Goal: Task Accomplishment & Management: Manage account settings

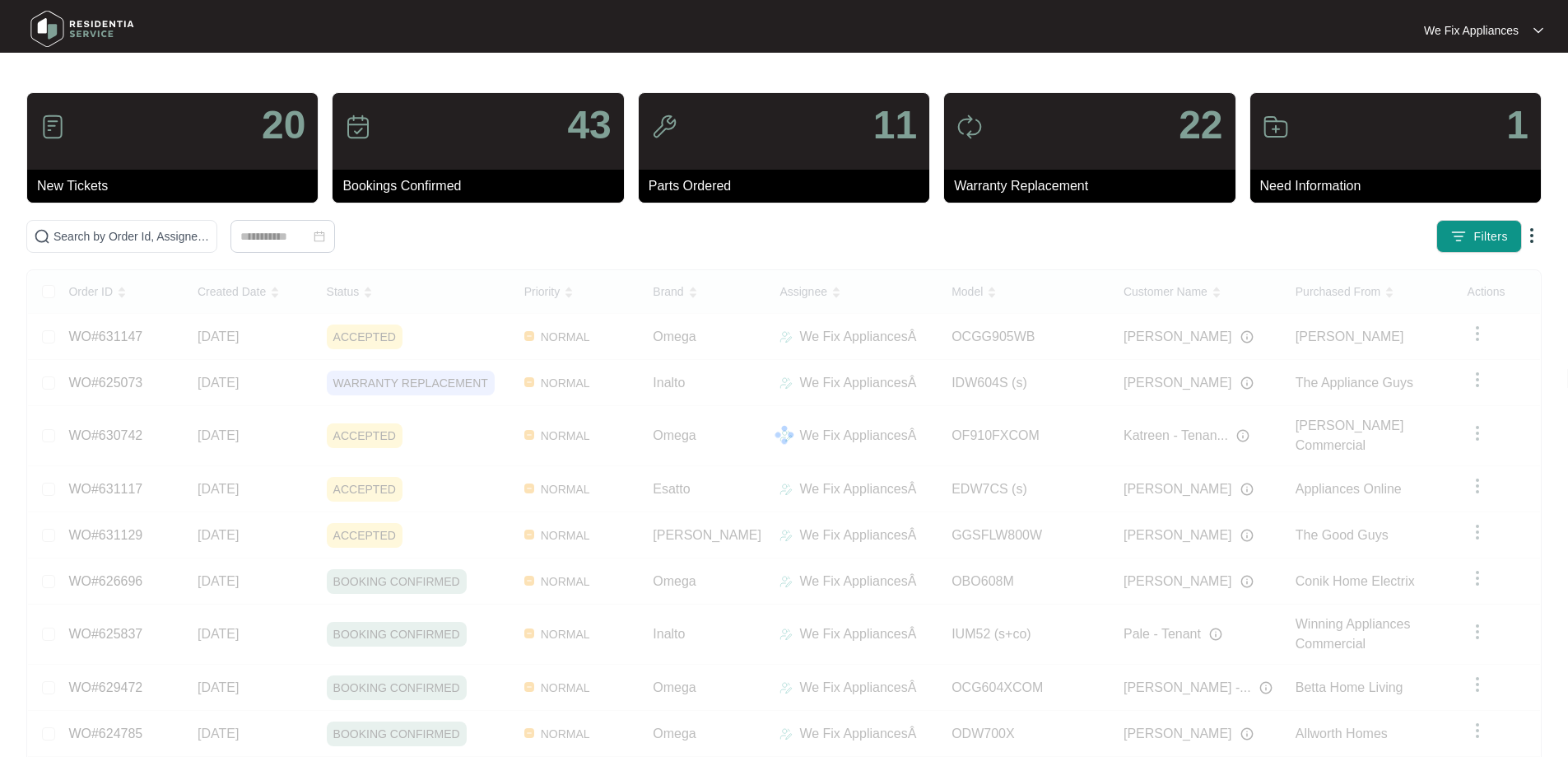
scroll to position [119, 0]
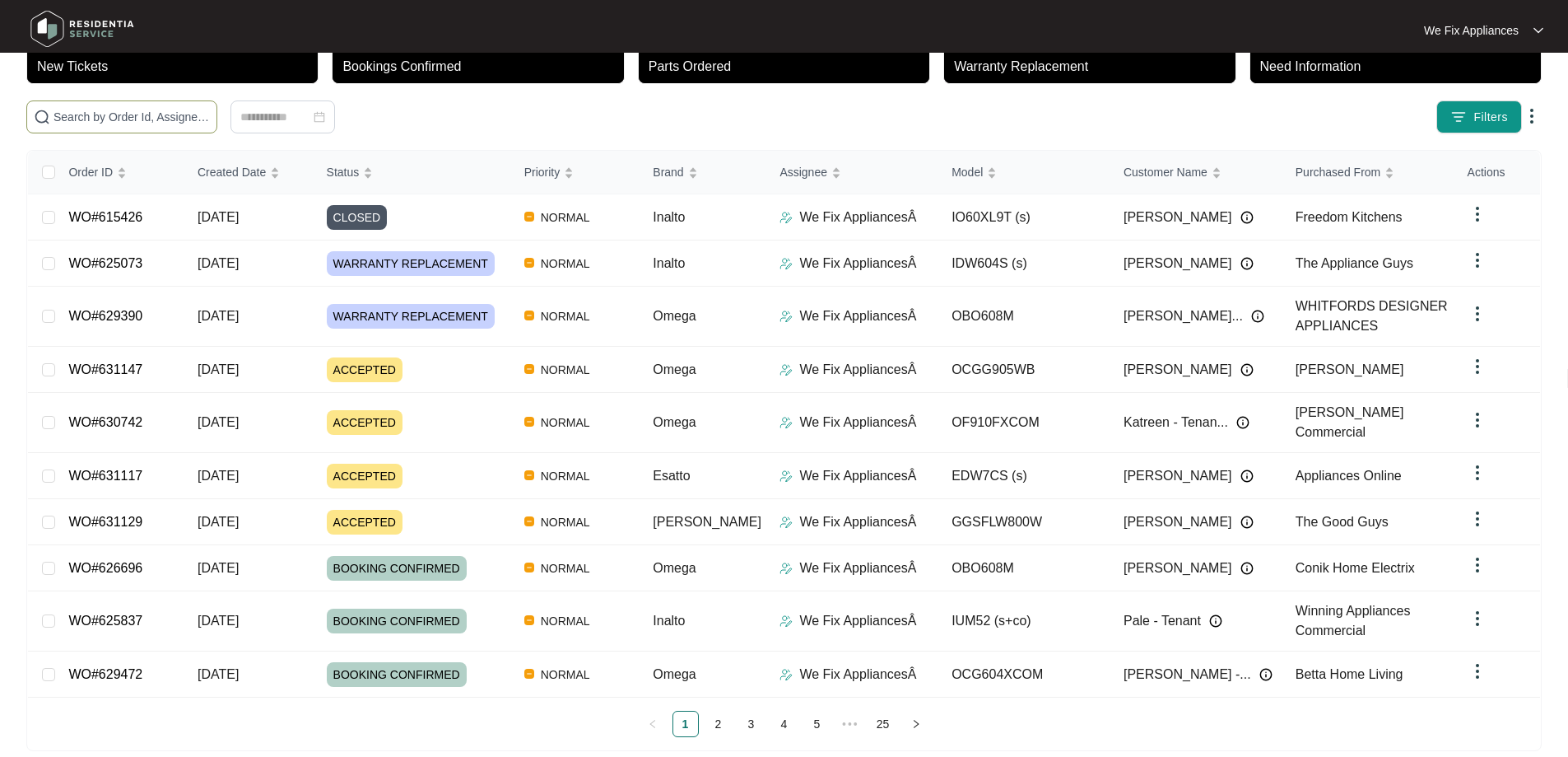
paste input "625073"
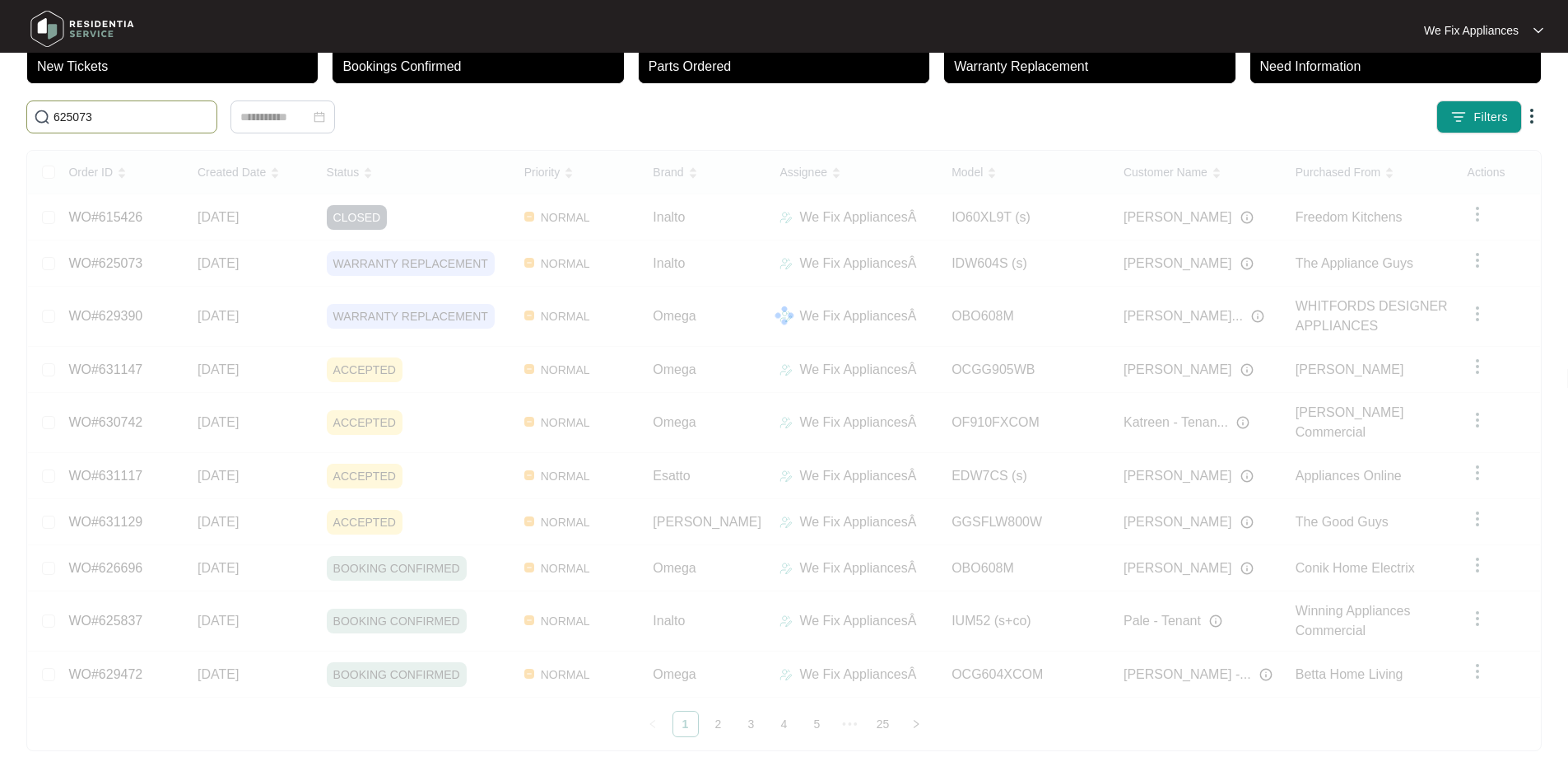
scroll to position [0, 0]
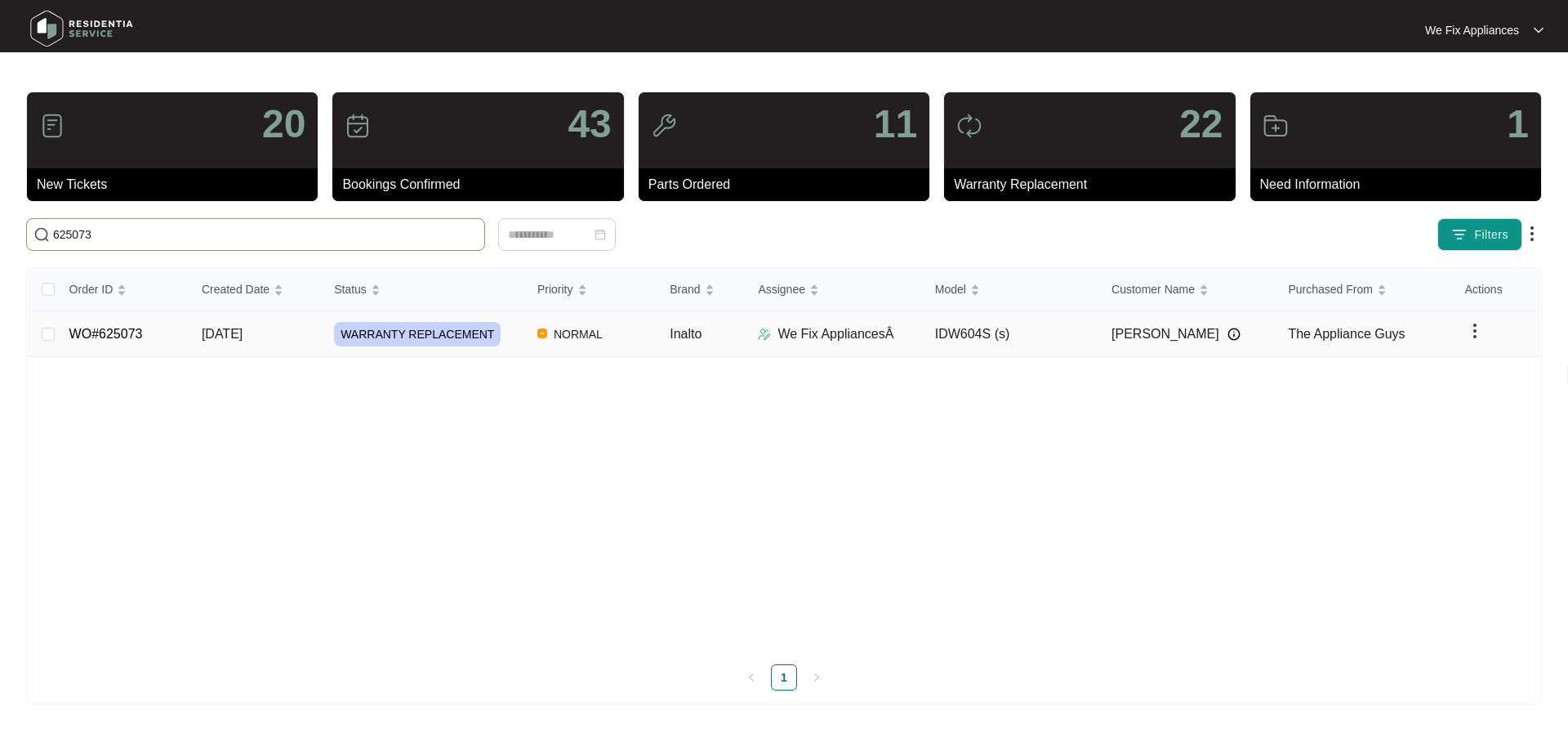
type input "625073"
click at [138, 331] on link "WO#625073" at bounding box center [106, 333] width 74 height 14
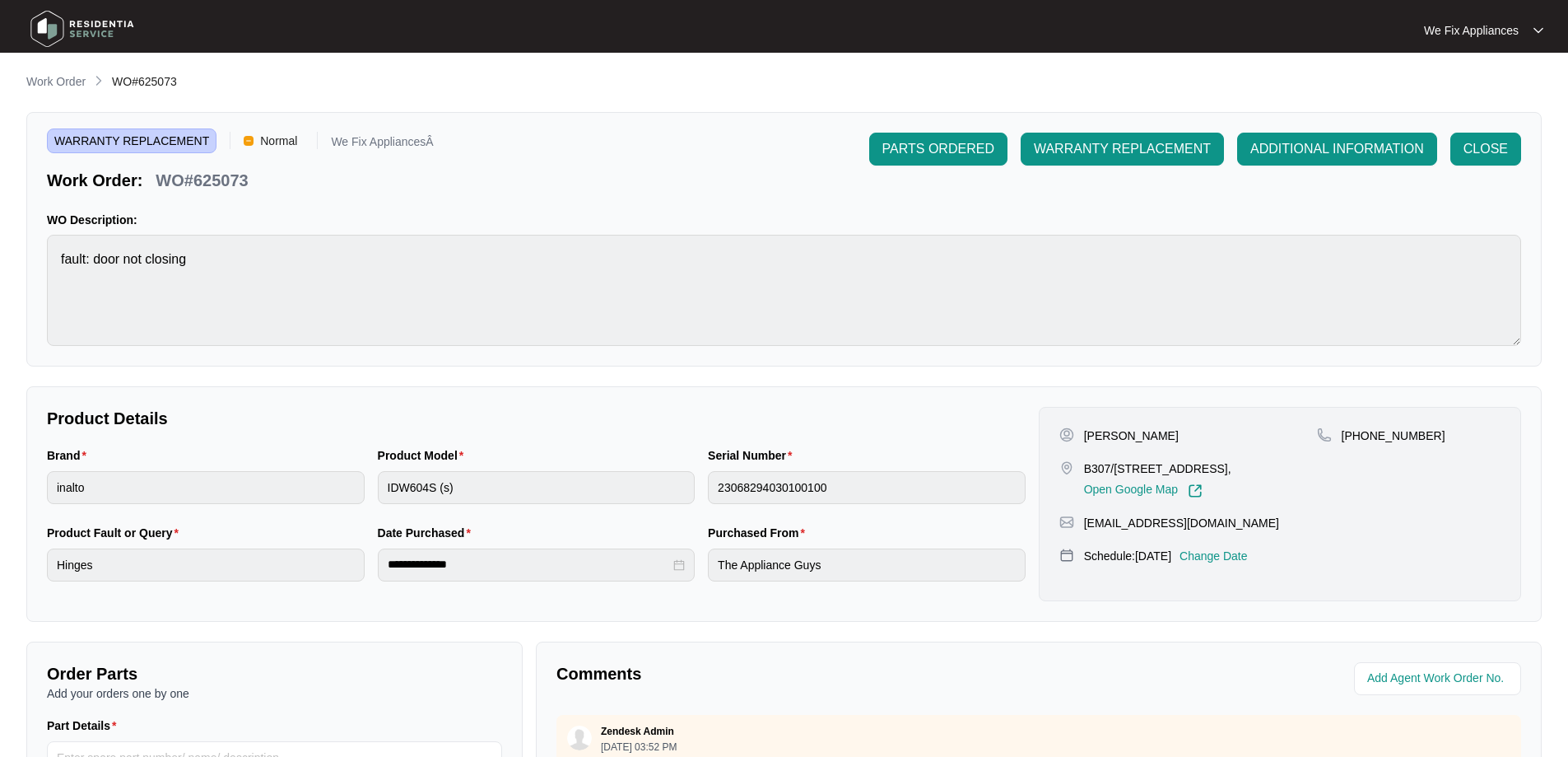
click at [1232, 564] on p "Change Date" at bounding box center [1213, 555] width 69 height 16
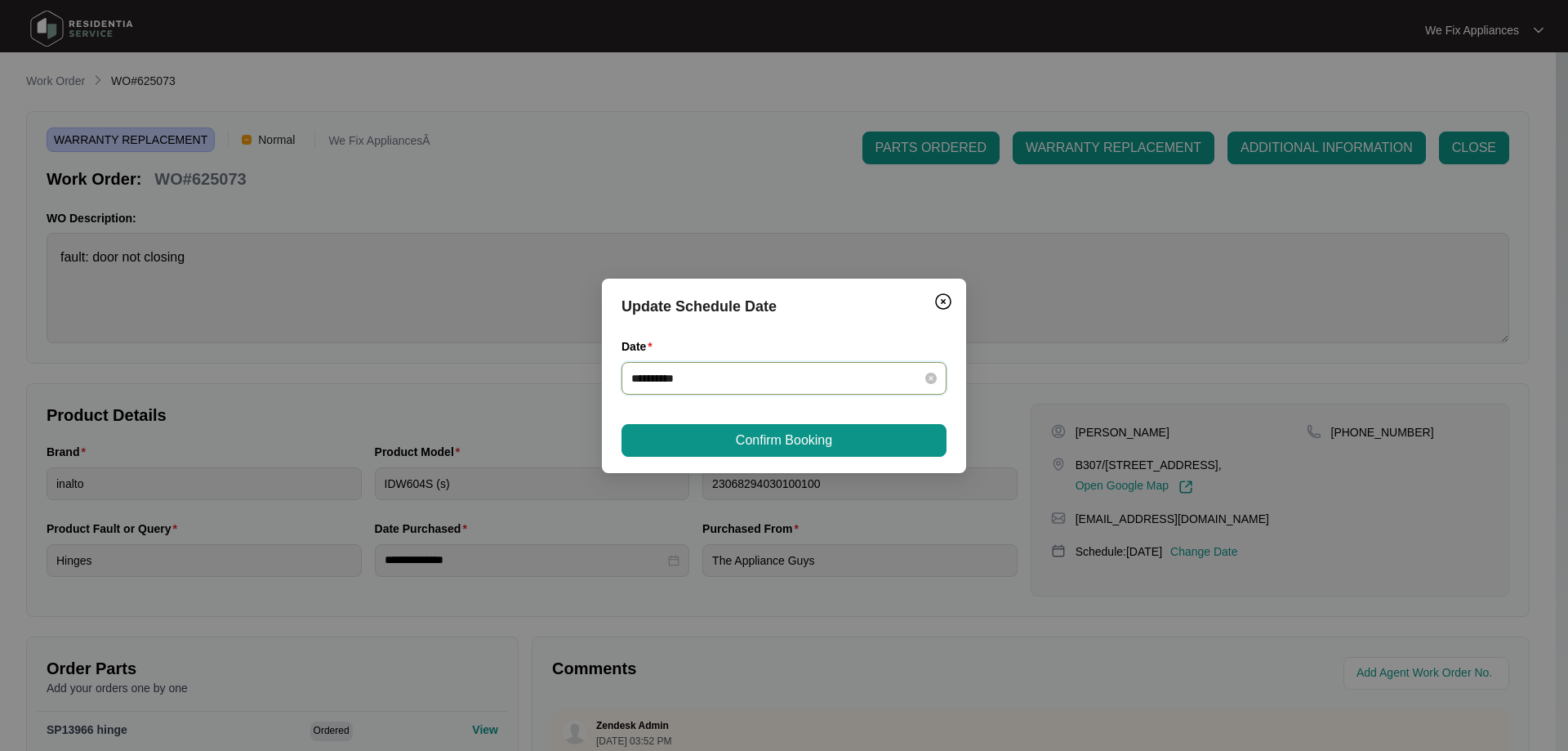
click at [703, 371] on input "**********" at bounding box center [775, 377] width 286 height 18
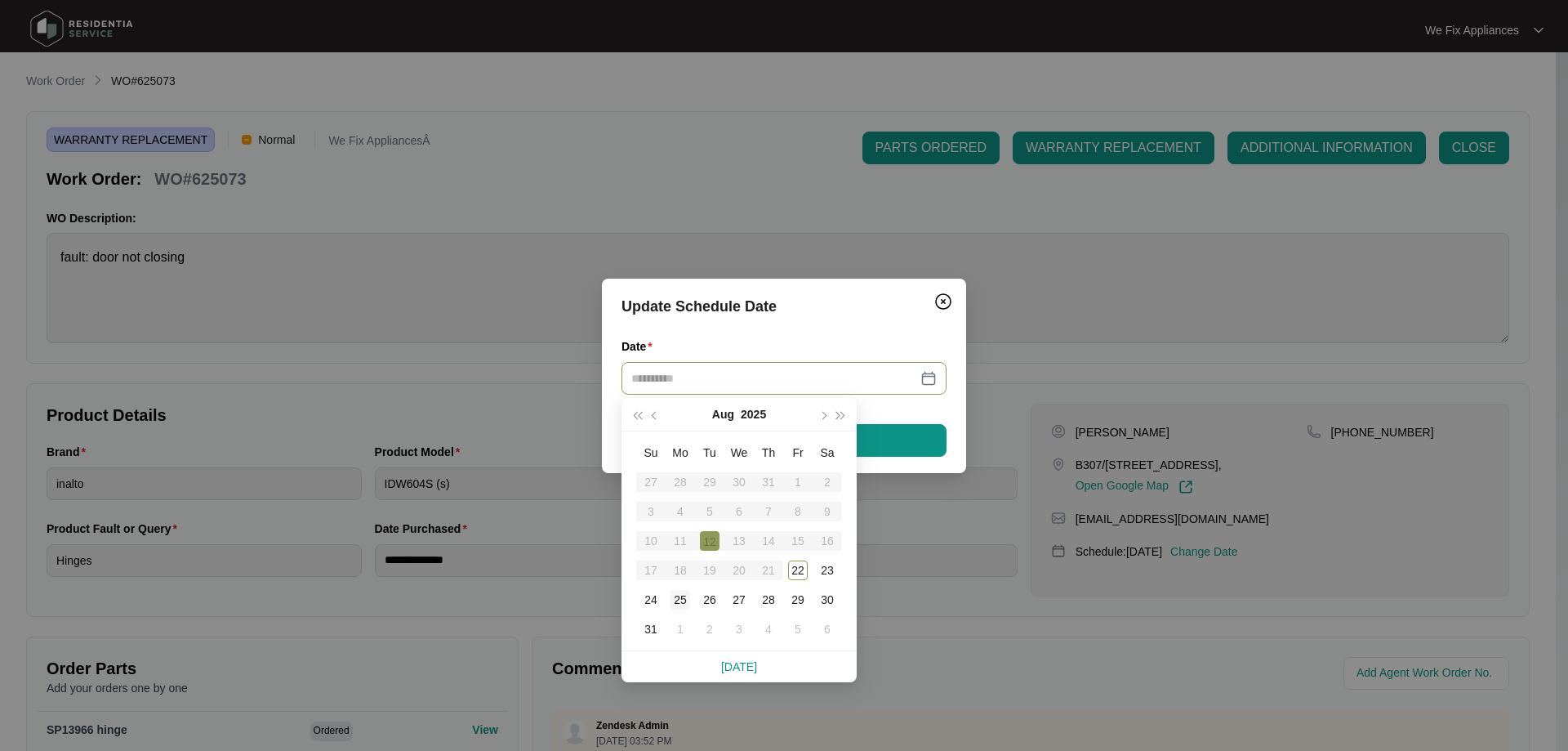
click at [679, 585] on td "25" at bounding box center [680, 599] width 29 height 29
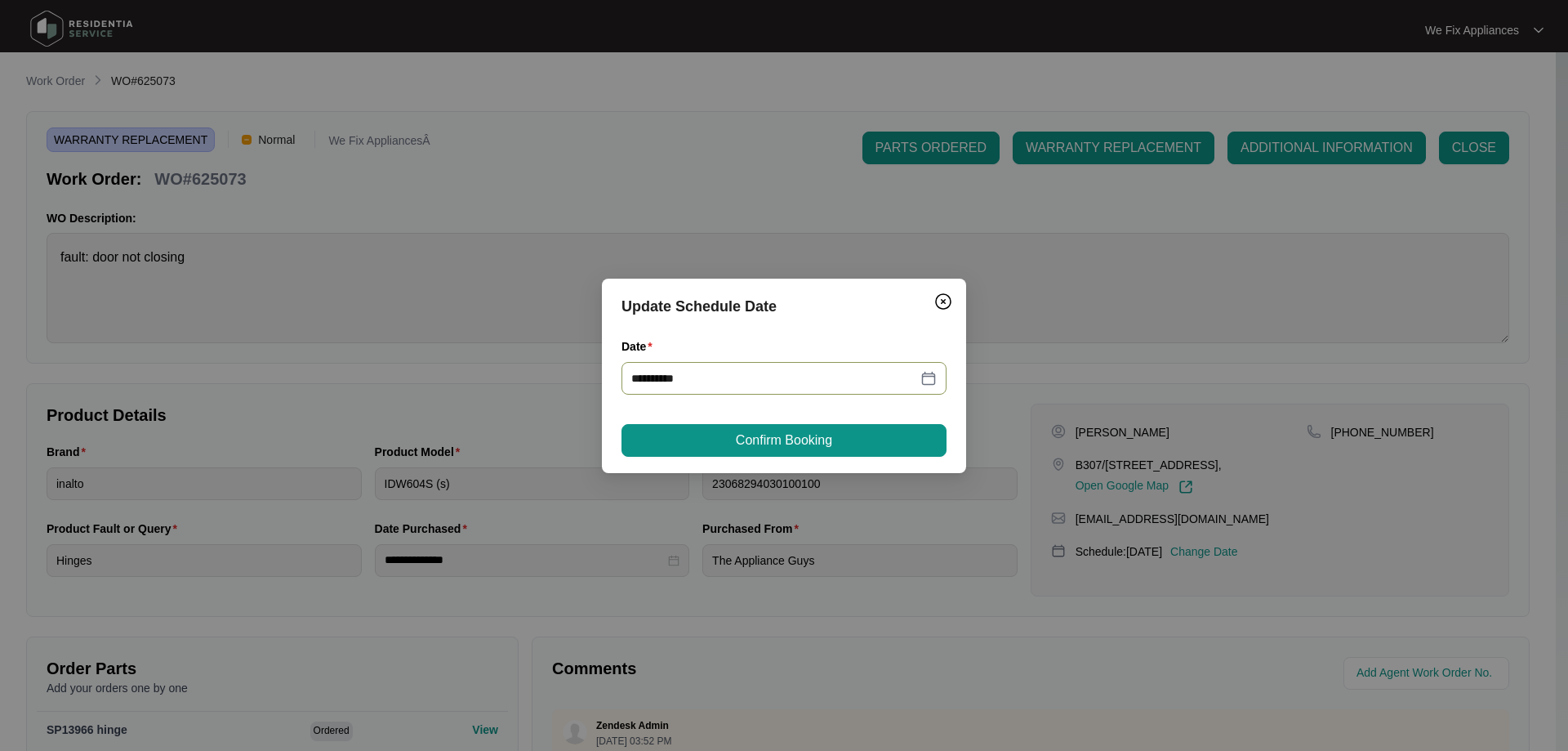
type input "**********"
click at [755, 444] on span "Confirm Booking" at bounding box center [784, 440] width 96 height 20
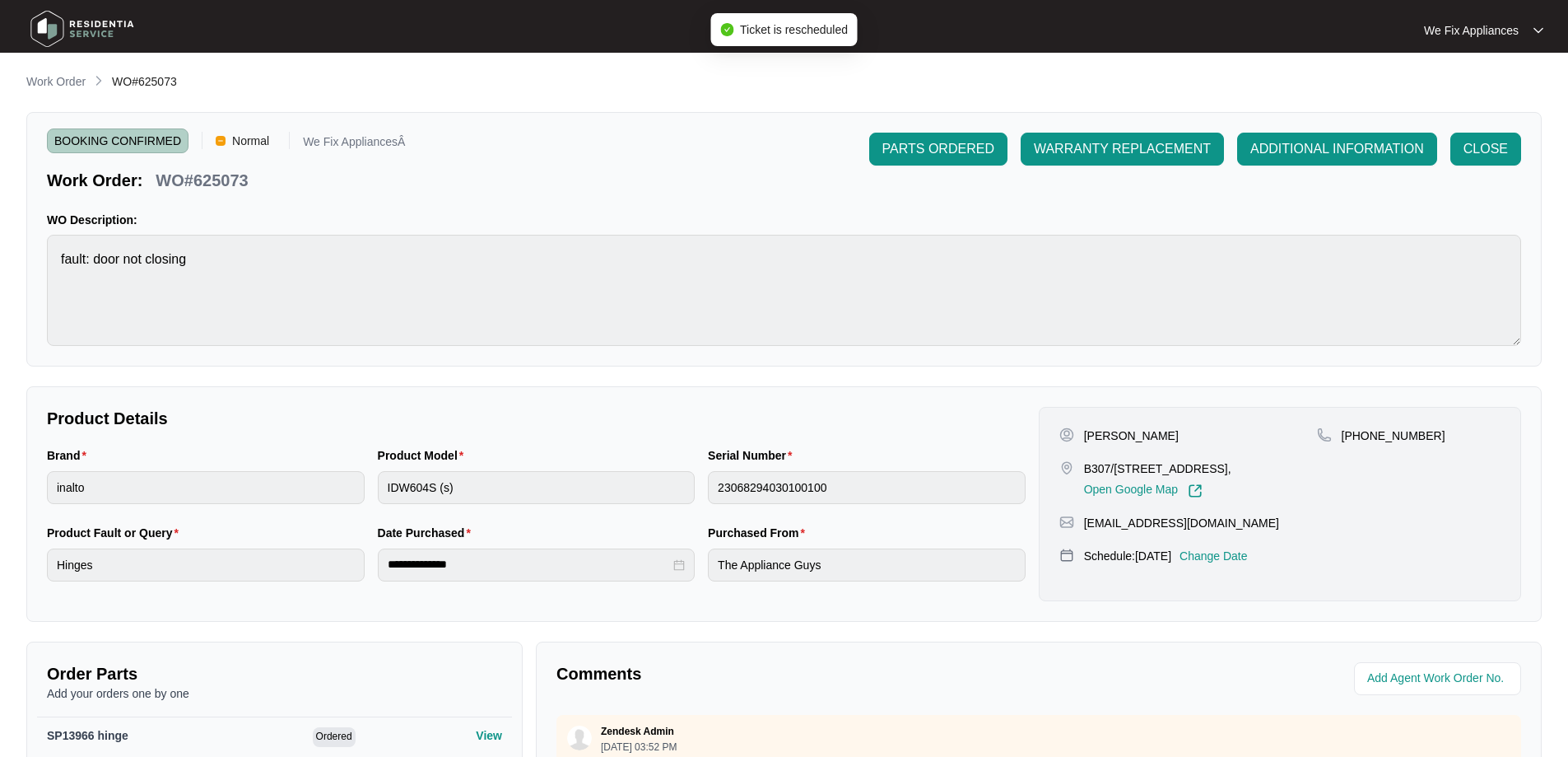
click at [86, 35] on img at bounding box center [82, 29] width 115 height 50
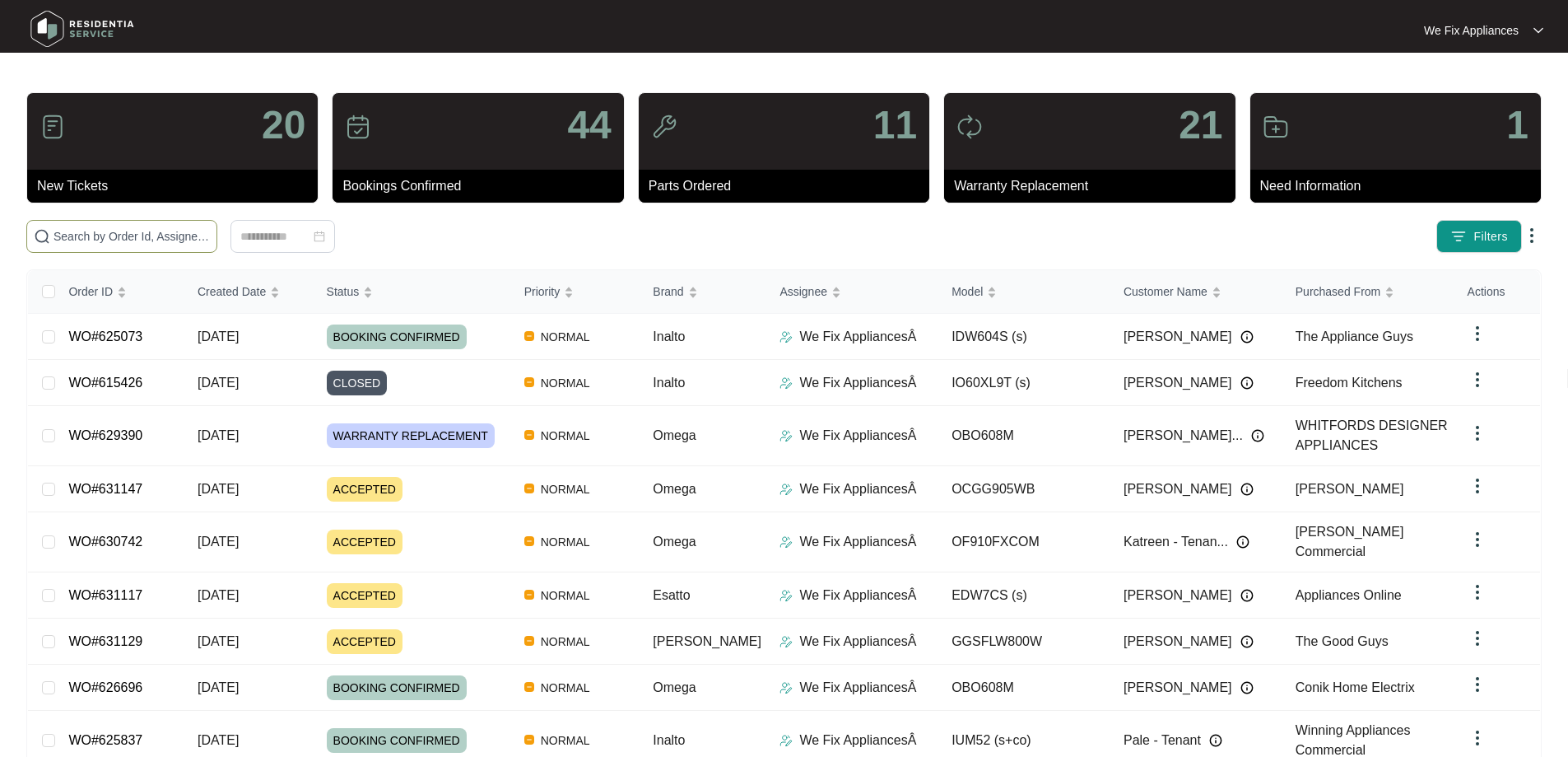
drag, startPoint x: 153, startPoint y: 231, endPoint x: 144, endPoint y: 234, distance: 9.5
paste input "631129"
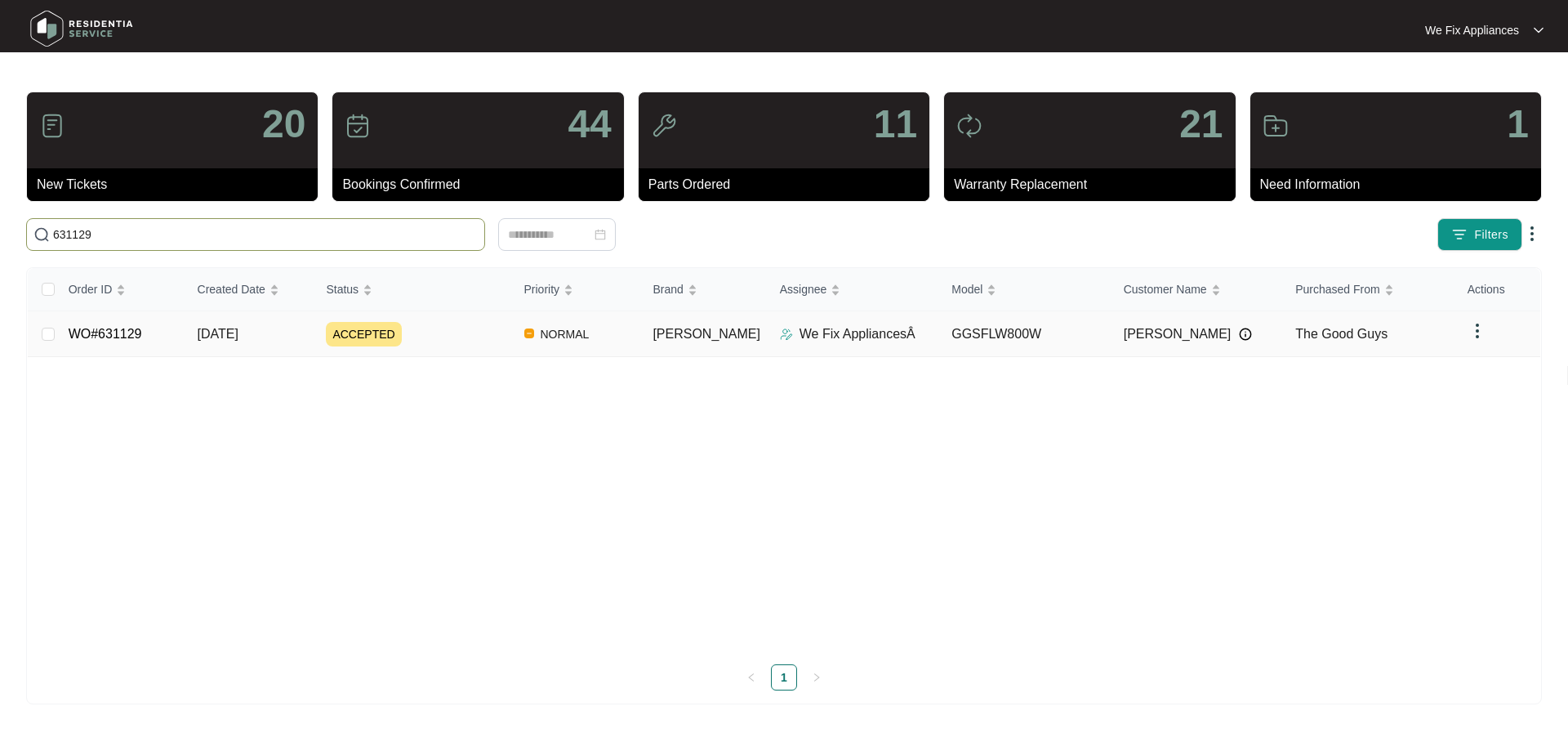
type input "631129"
click at [121, 333] on link "WO#631129" at bounding box center [106, 333] width 74 height 14
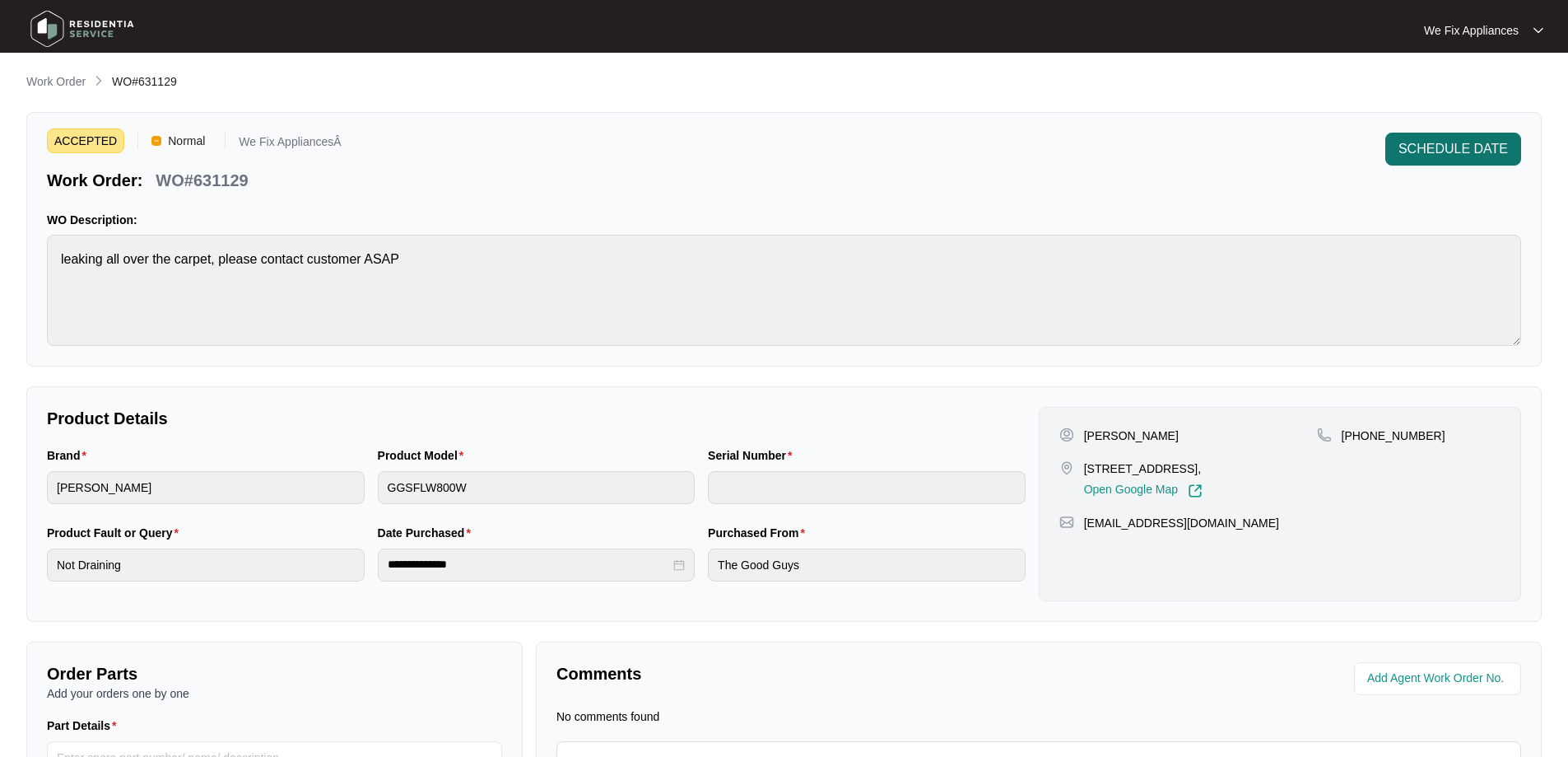
click at [1459, 141] on span "SCHEDULE DATE" at bounding box center [1453, 149] width 110 height 20
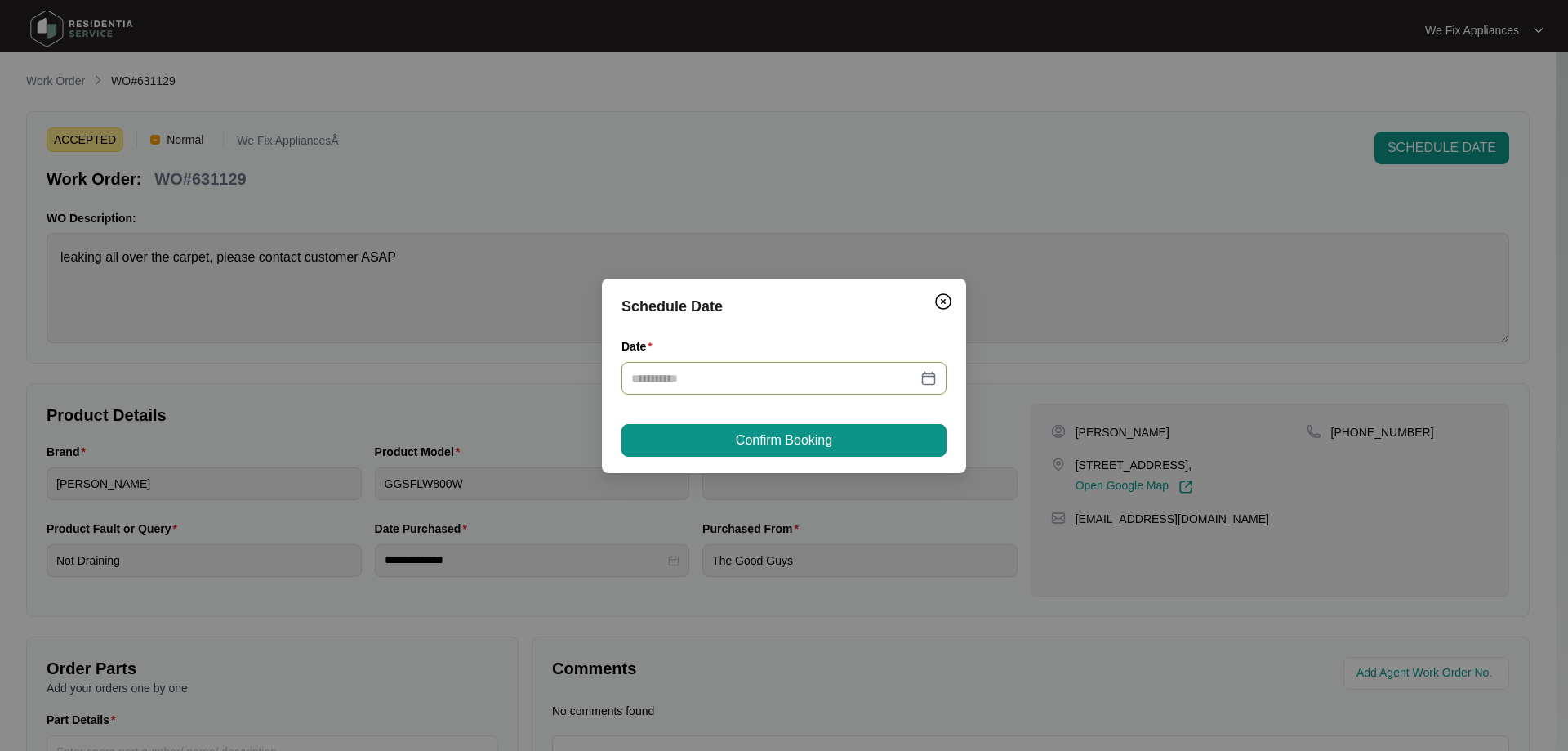
click at [744, 372] on input "Date" at bounding box center [775, 377] width 286 height 18
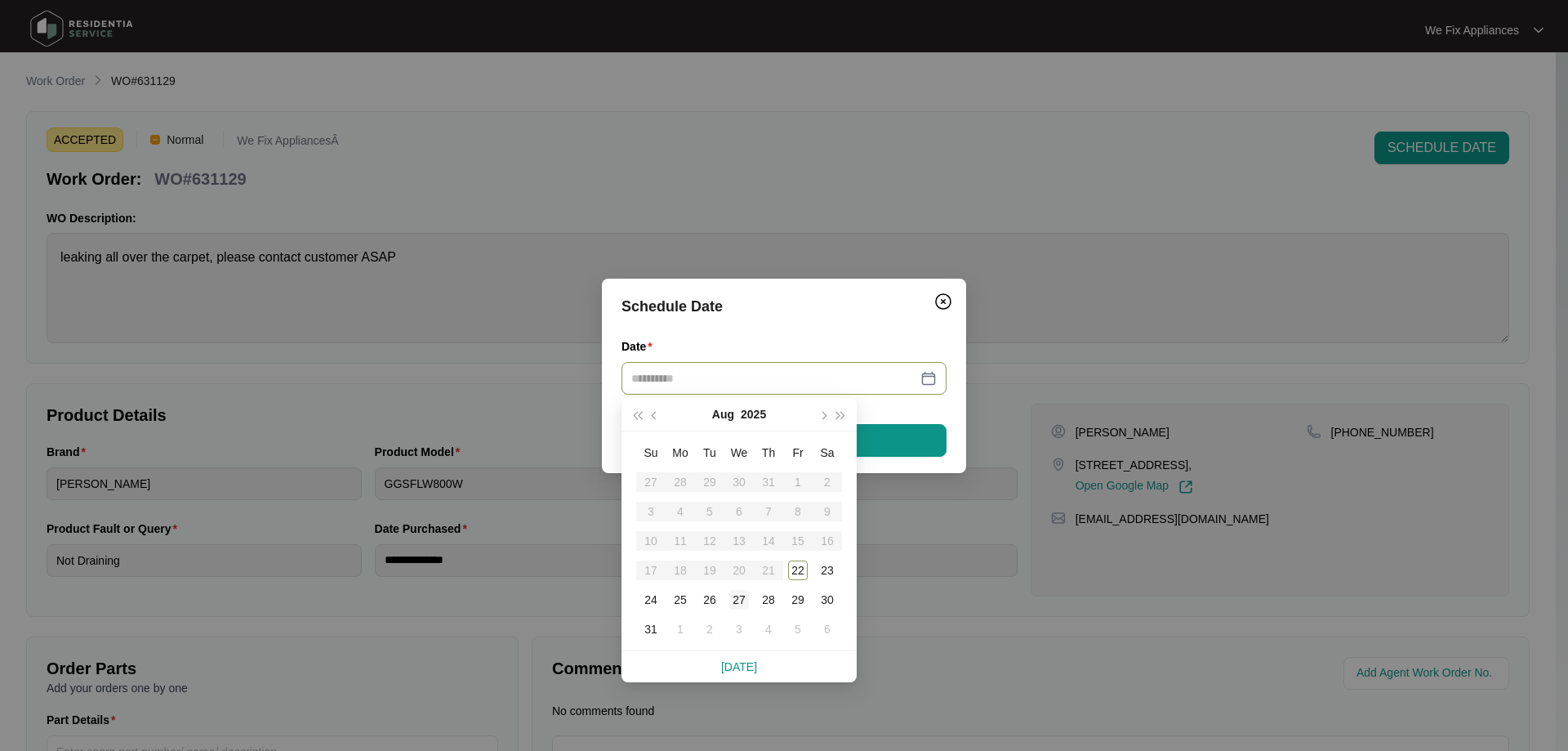
type input "**********"
click at [740, 598] on div "27" at bounding box center [739, 599] width 20 height 20
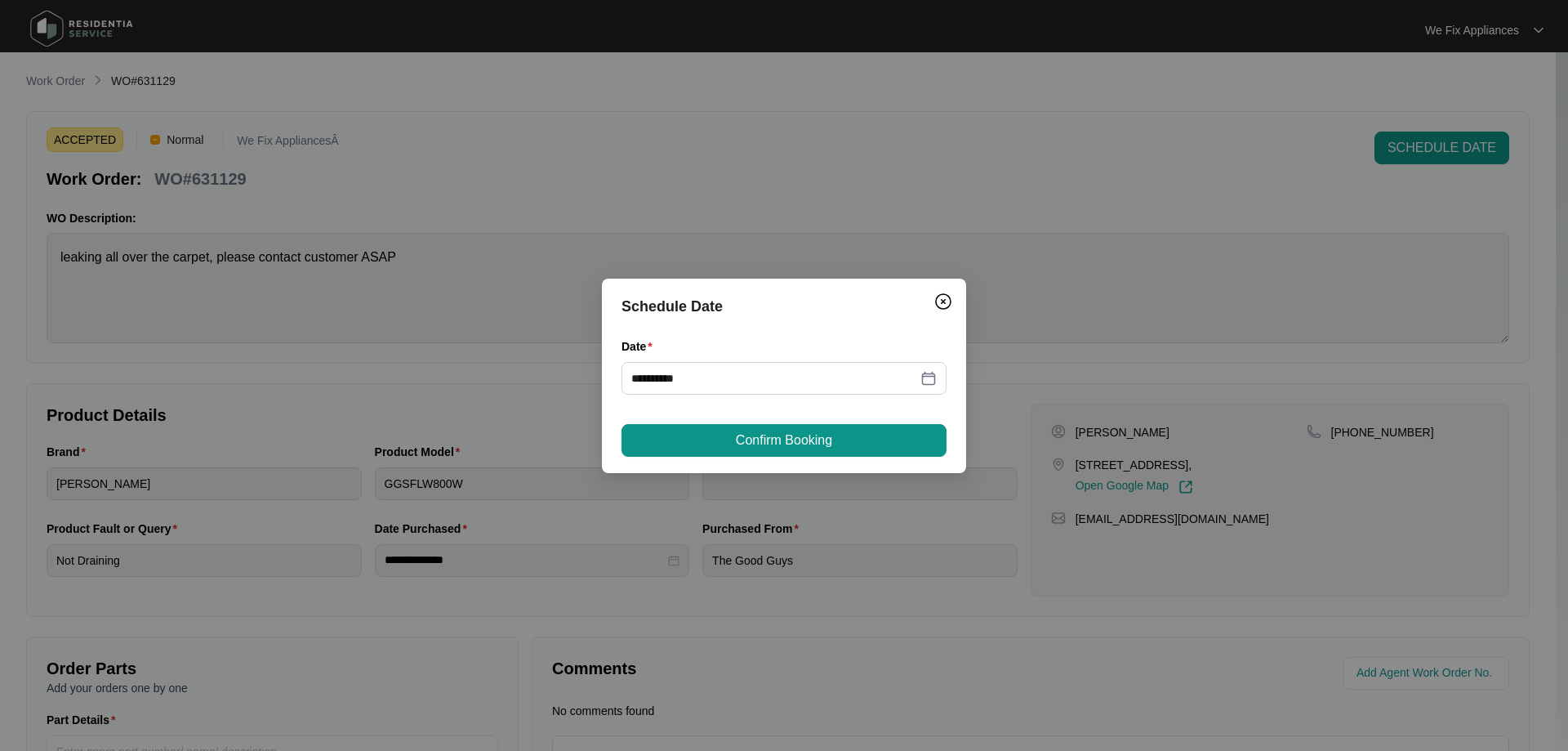
click at [822, 446] on span "Confirm Booking" at bounding box center [784, 440] width 96 height 20
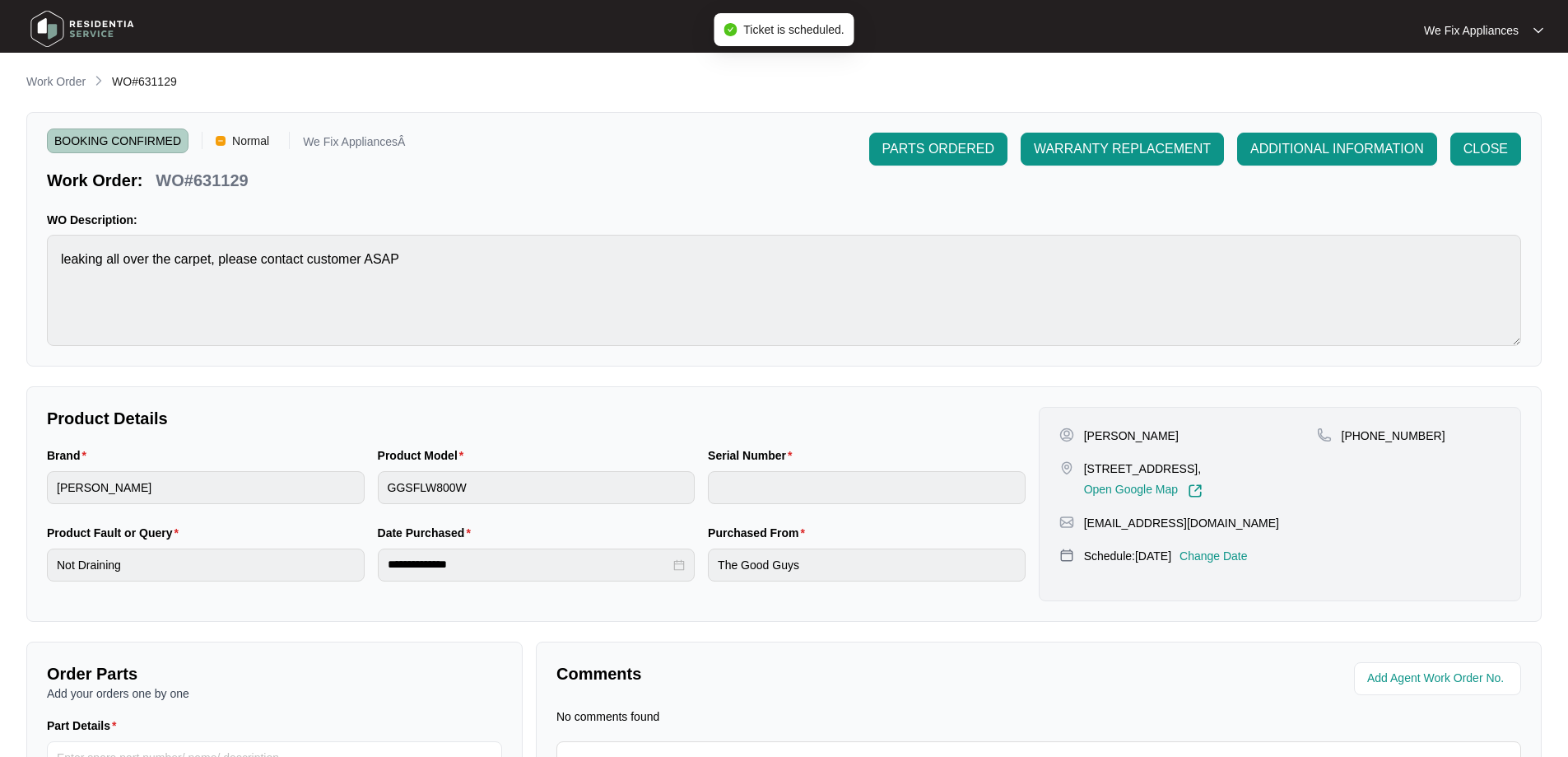
click at [106, 27] on img at bounding box center [82, 29] width 115 height 50
